Goal: Information Seeking & Learning: Learn about a topic

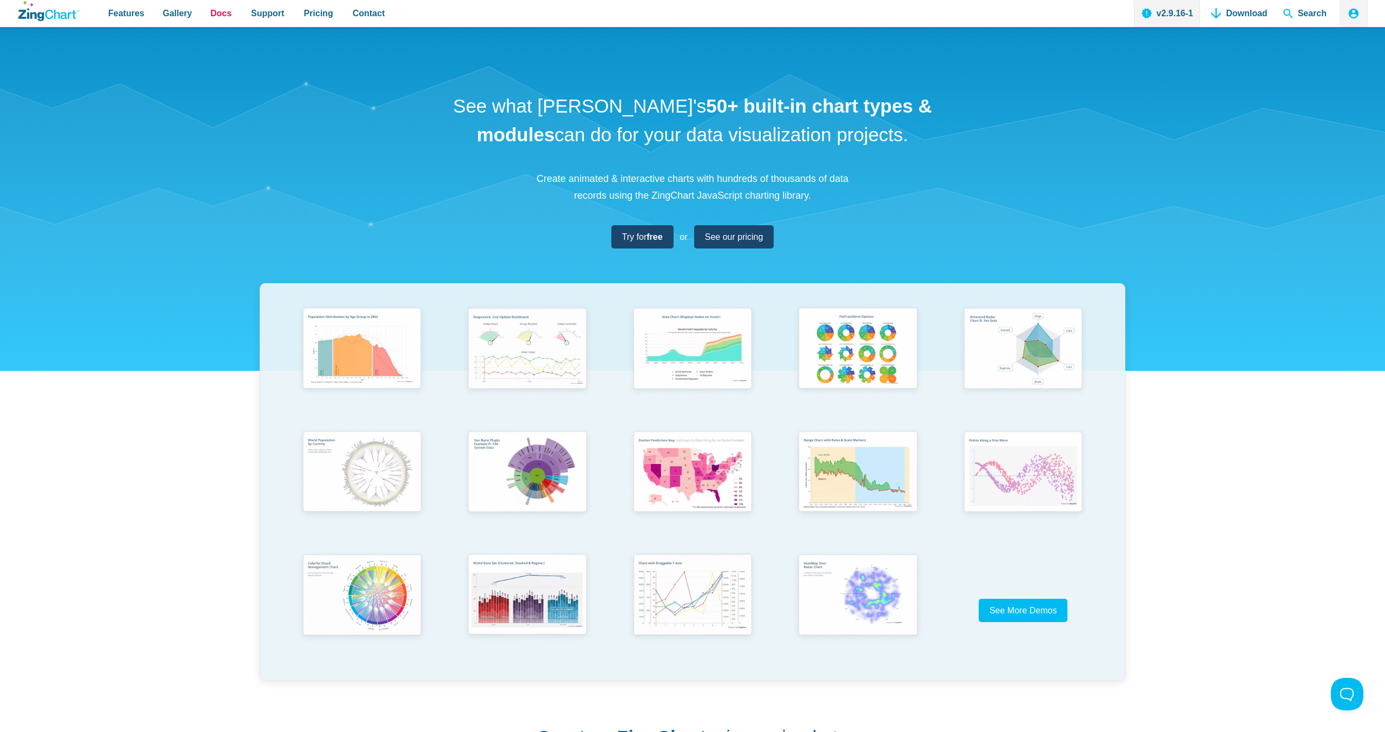
click at [221, 11] on span "Docs" at bounding box center [221, 13] width 21 height 15
click at [214, 14] on span "Docs" at bounding box center [221, 13] width 21 height 15
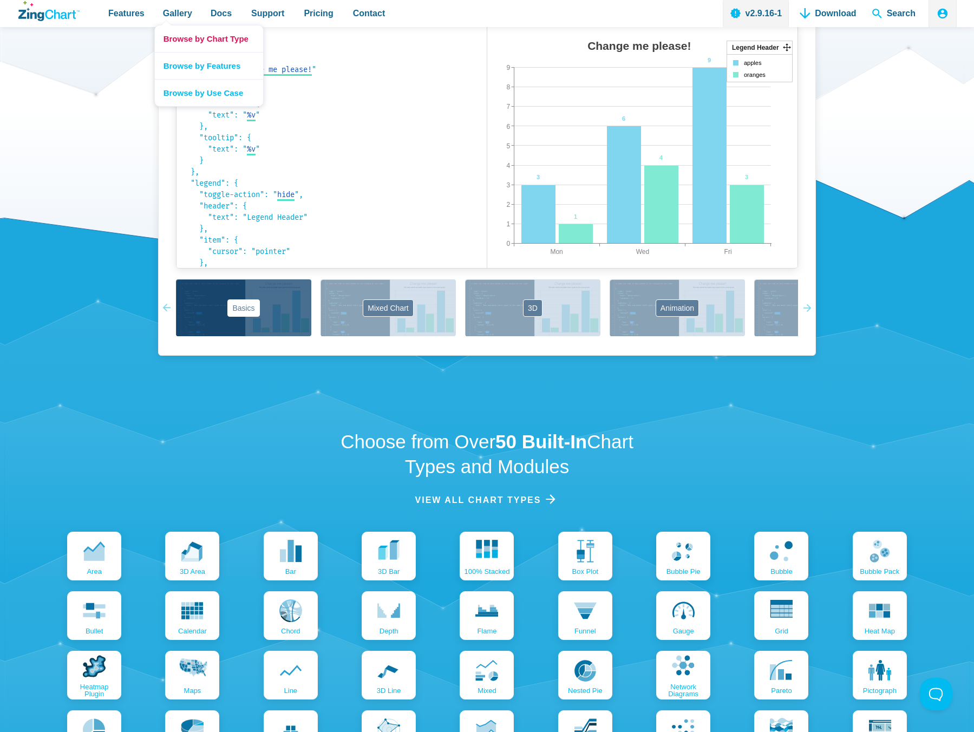
scroll to position [535, 0]
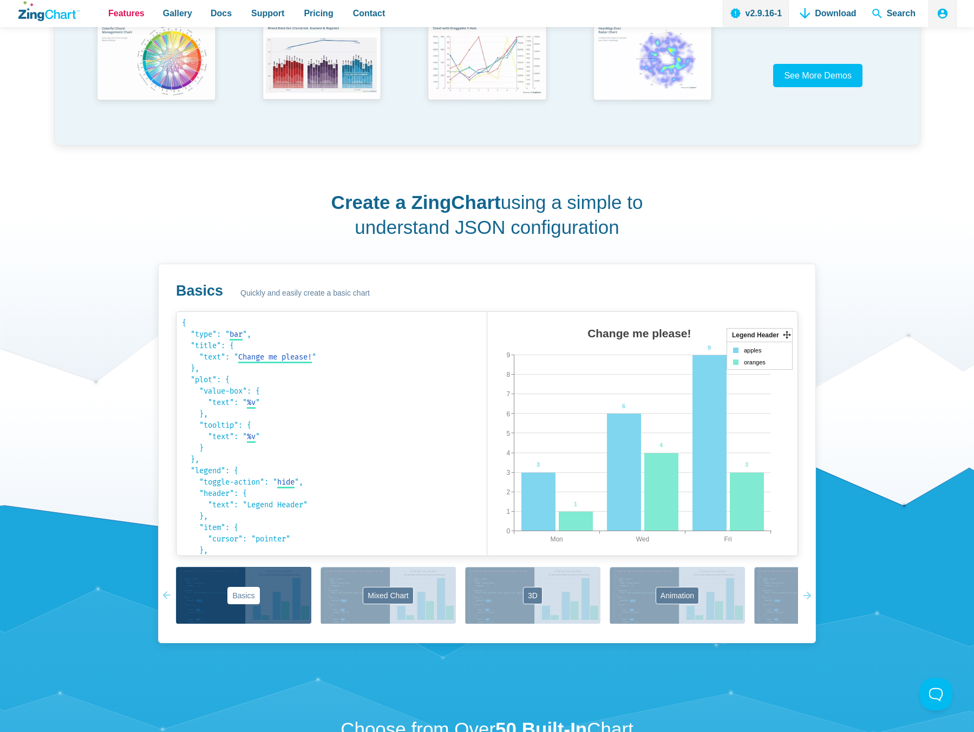
click at [129, 17] on span "Features" at bounding box center [126, 13] width 36 height 15
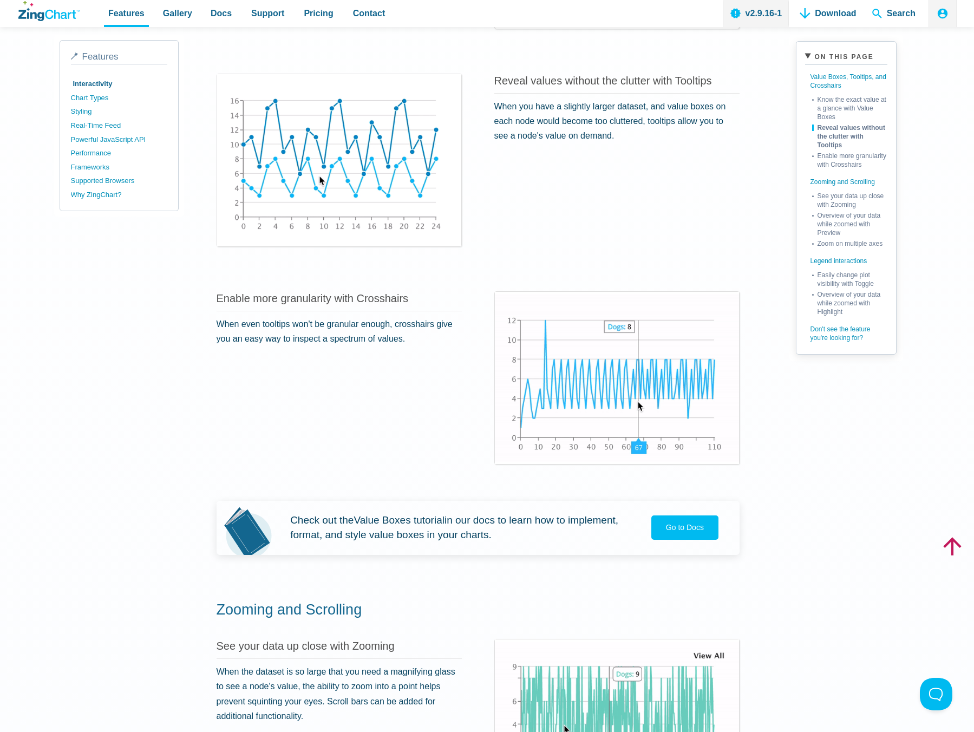
scroll to position [510, 0]
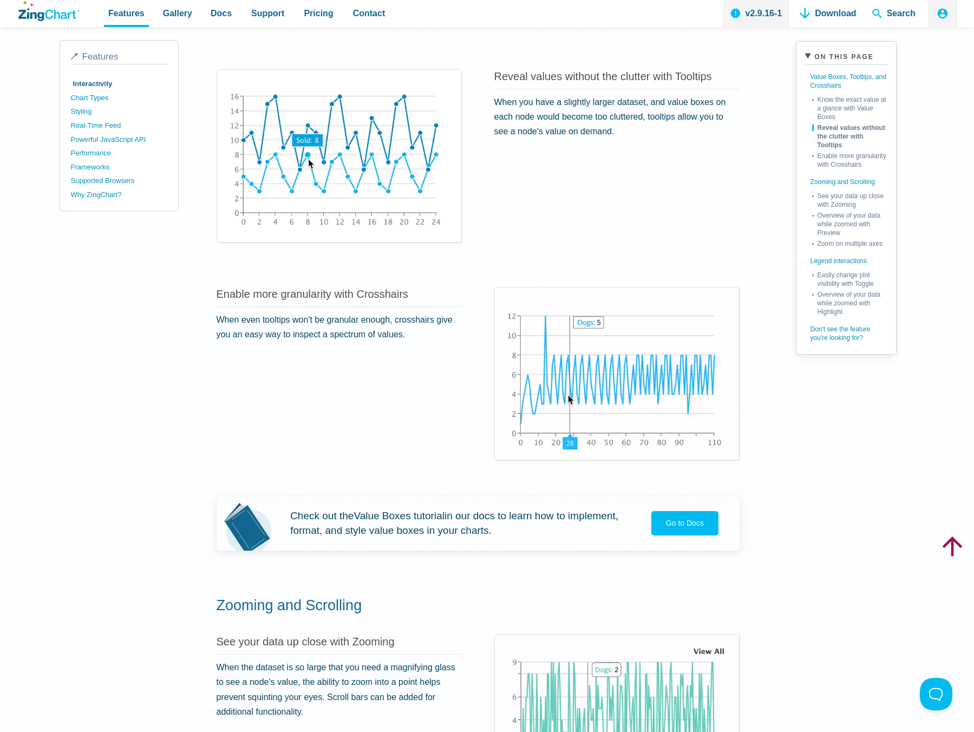
click at [956, 542] on use "App Content" at bounding box center [952, 546] width 20 height 20
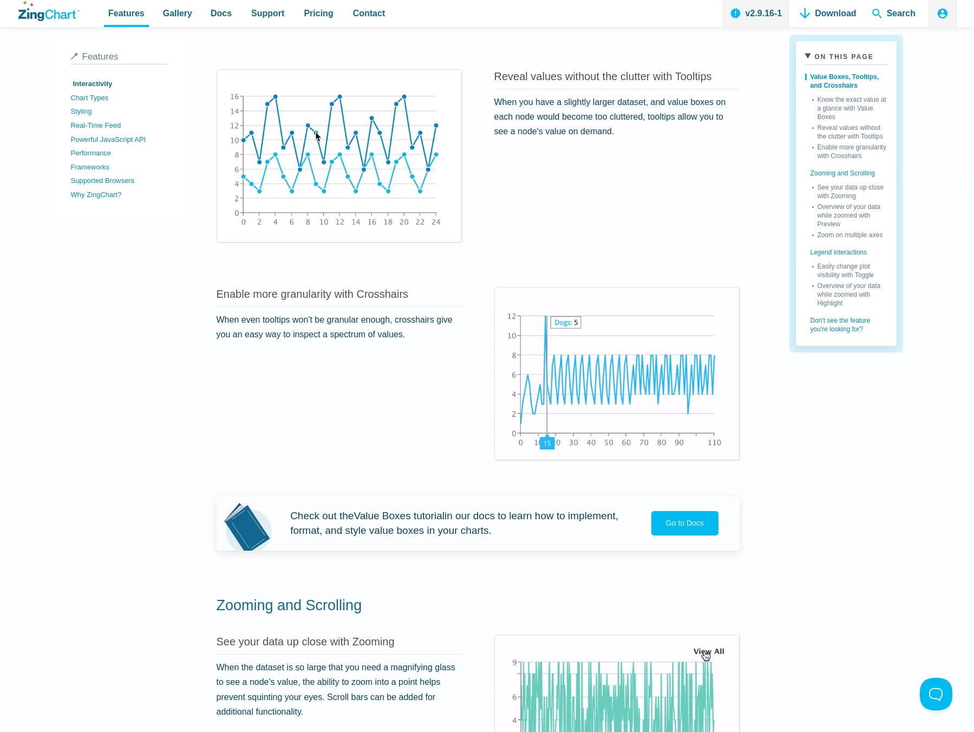
scroll to position [0, 0]
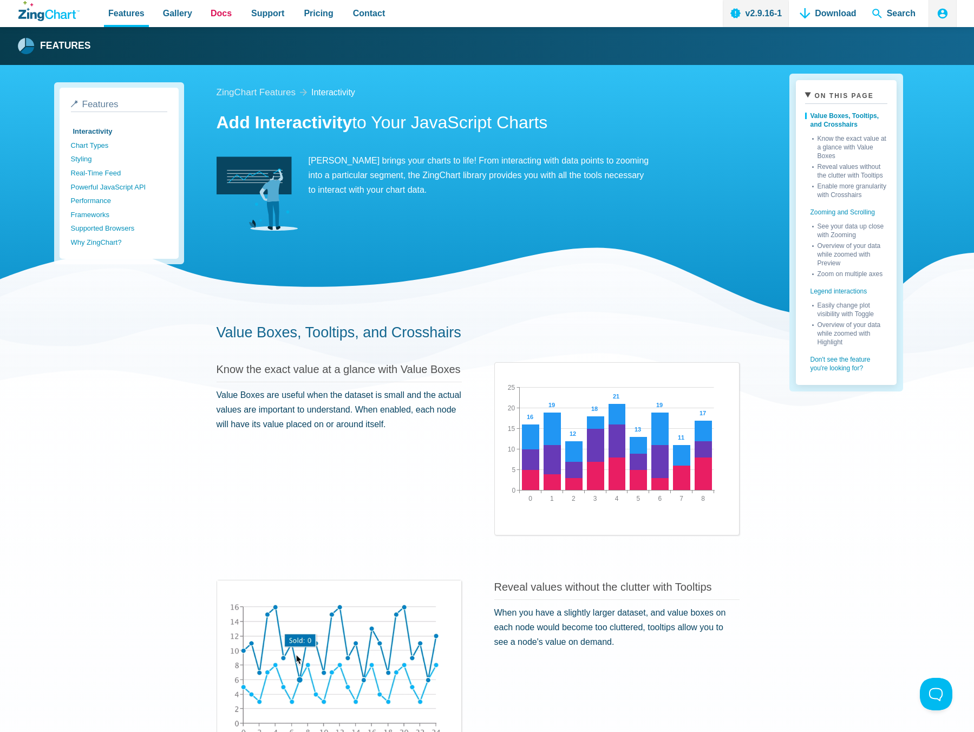
click at [226, 18] on span "Docs" at bounding box center [221, 13] width 21 height 15
